Goal: Task Accomplishment & Management: Manage account settings

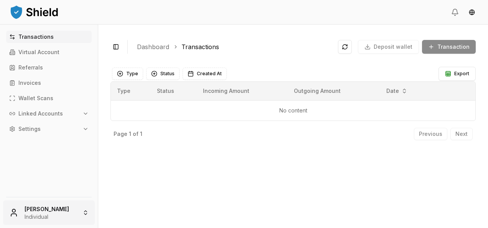
click at [40, 202] on html "Transactions Virtual Account Referrals Invoices Wallet Scans Linked Accounts Se…" at bounding box center [244, 114] width 488 height 228
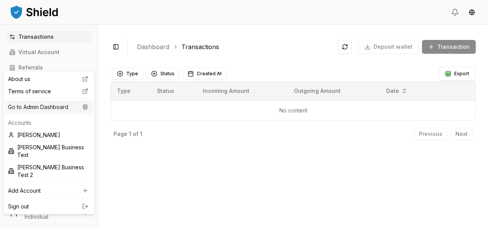
click at [54, 108] on div "Go to Admin Dashboard" at bounding box center [49, 107] width 88 height 12
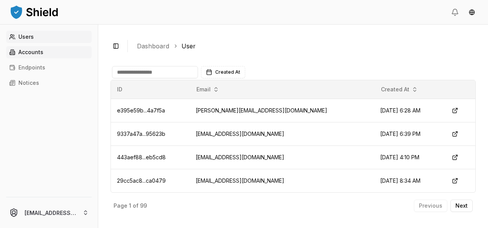
click at [44, 58] on link "Accounts" at bounding box center [49, 52] width 86 height 12
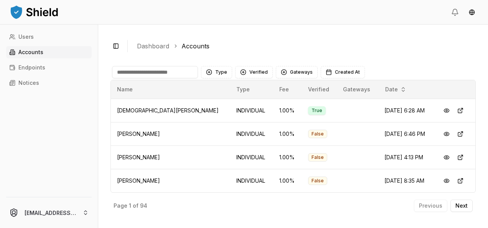
click at [44, 56] on link "Accounts" at bounding box center [49, 52] width 86 height 12
click at [116, 65] on div "Type Verified Gateways Created At" at bounding box center [292, 71] width 365 height 15
click at [119, 68] on input at bounding box center [155, 72] width 86 height 12
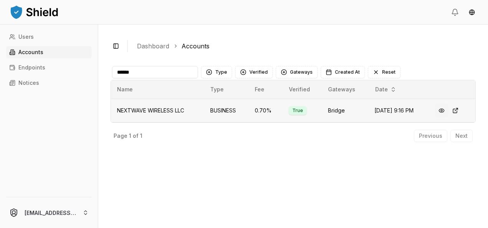
type input "******"
click at [444, 114] on button at bounding box center [441, 111] width 14 height 14
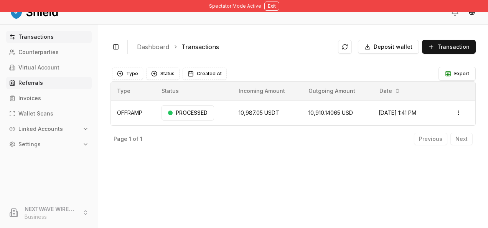
click at [32, 86] on link "Referrals" at bounding box center [49, 83] width 86 height 12
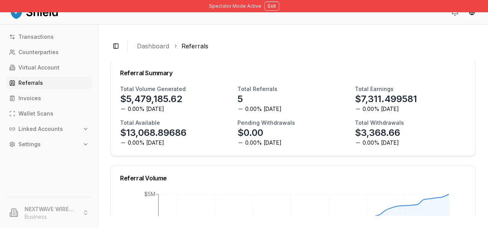
scroll to position [65, 0]
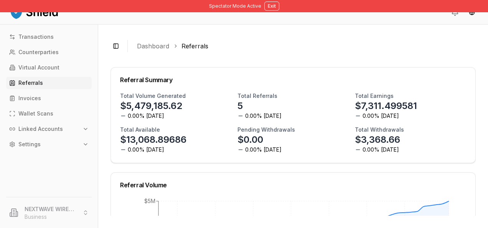
click at [427, 70] on div "Referral Summary" at bounding box center [293, 79] width 364 height 25
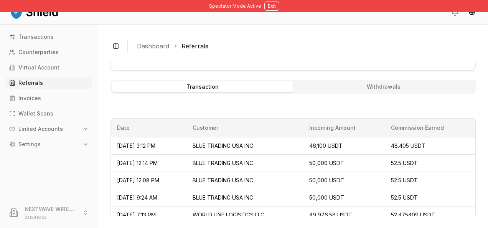
scroll to position [311, 0]
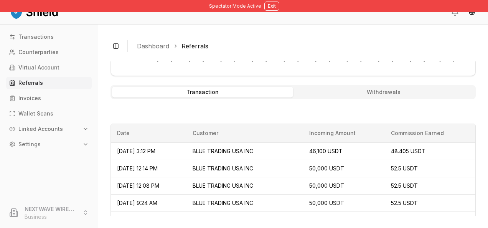
click at [386, 95] on button "Withdrawals" at bounding box center [383, 92] width 181 height 11
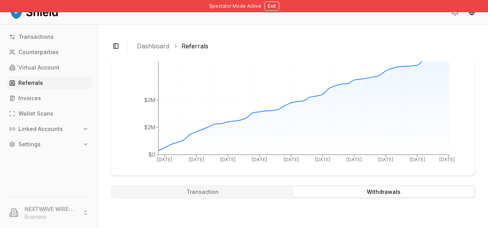
scroll to position [306, 0]
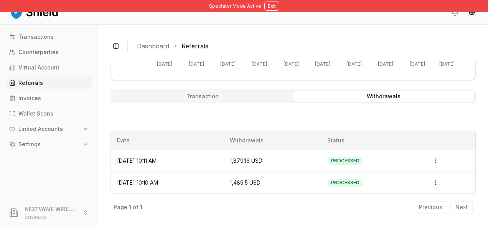
click at [288, 131] on div "Date Withdrawals Status Sep 29, 2025, 10:11 AM 1,879.16 USD PROCESSED Open menu…" at bounding box center [292, 162] width 365 height 63
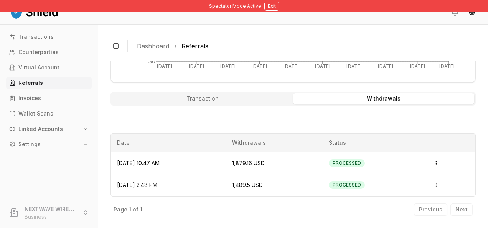
scroll to position [306, 0]
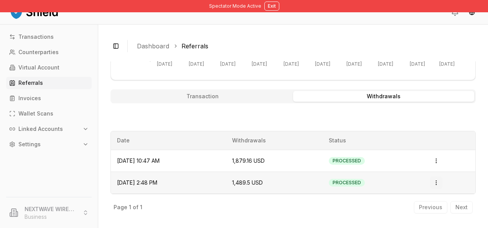
click at [431, 186] on html "**********" at bounding box center [244, 114] width 488 height 228
click at [397, 182] on html "**********" at bounding box center [244, 114] width 488 height 228
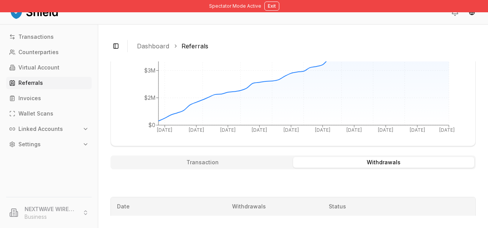
scroll to position [239, 0]
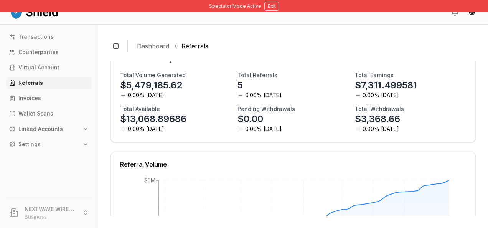
scroll to position [75, 0]
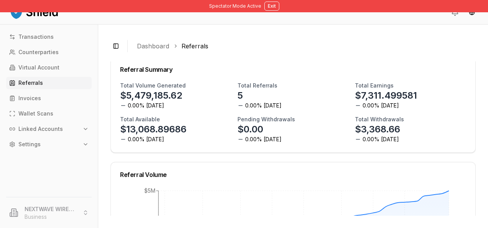
click at [137, 118] on h3 "Total Available" at bounding box center [140, 119] width 40 height 8
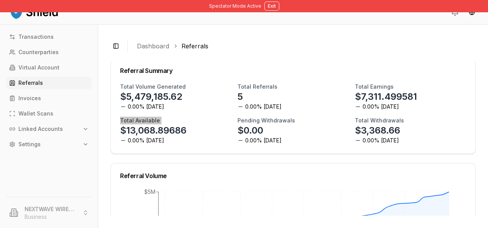
scroll to position [74, 0]
click at [270, 8] on button "Exit" at bounding box center [271, 6] width 15 height 9
